Goal: Obtain resource: Obtain resource

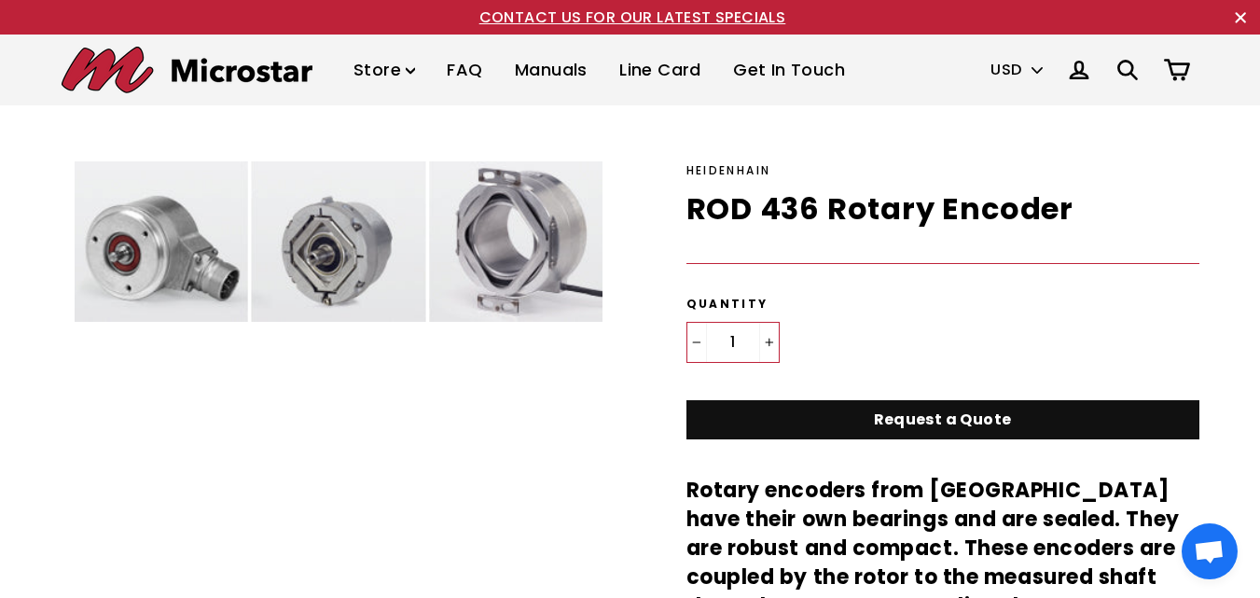
click at [560, 72] on link "Manuals" at bounding box center [551, 70] width 101 height 55
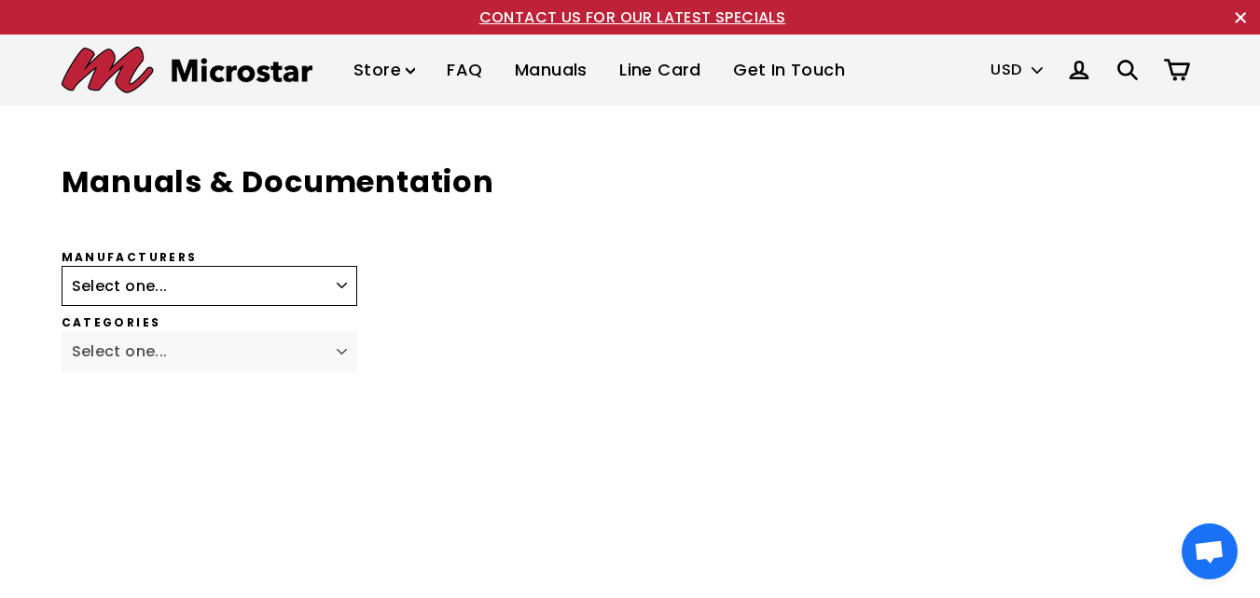
click at [343, 285] on select "Select one... Fagor Renishaw Newall ACU-RITE Heidenhain Magnescale Mitutoyo Met…" at bounding box center [210, 286] width 297 height 41
select select "Heidenhain"
click at [62, 266] on select "Select one... Fagor Renishaw Newall ACU-RITE Heidenhain Magnescale Mitutoyo Met…" at bounding box center [210, 286] width 297 height 41
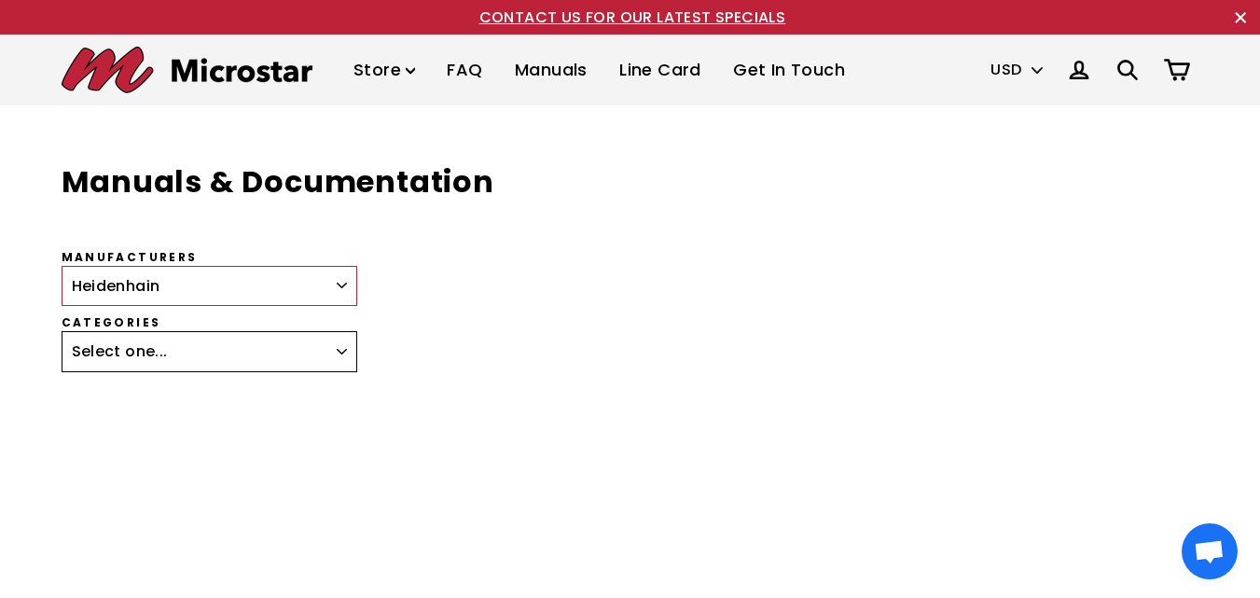
click at [339, 348] on select "Select one... Linear Encoders Length Gauge Rotary Encoders" at bounding box center [210, 351] width 297 height 41
select select "Rotary Encoders"
click at [62, 331] on select "Select one... Linear Encoders Length Gauge Rotary Encoders" at bounding box center [210, 351] width 297 height 41
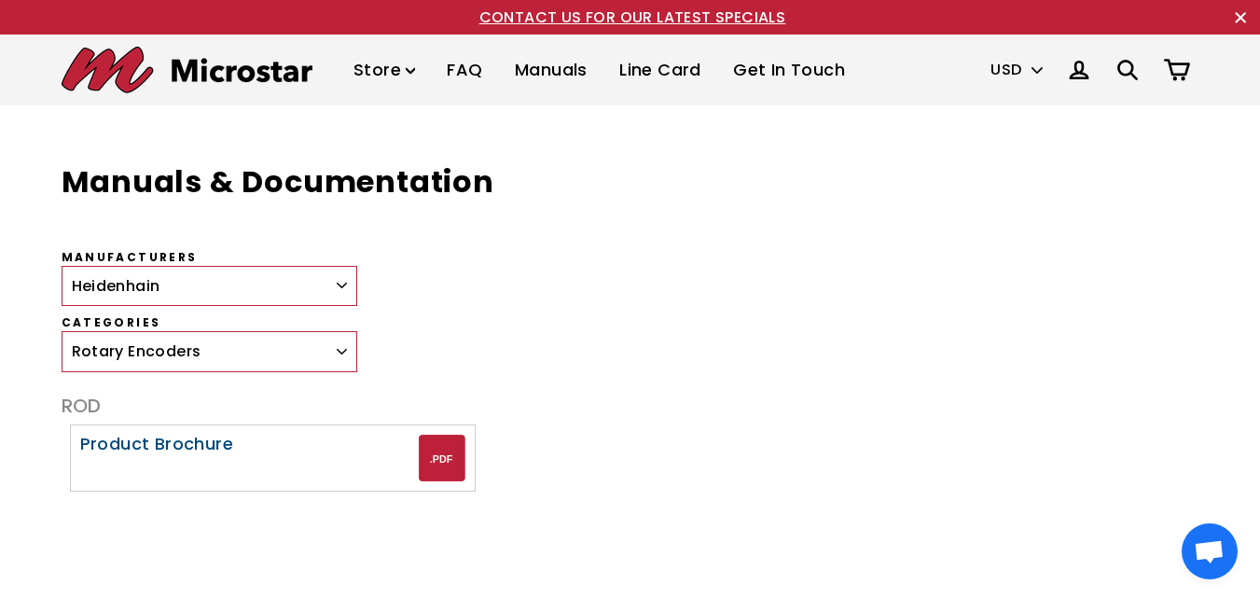
click at [434, 457] on div at bounding box center [442, 458] width 47 height 47
